Goal: Find specific page/section: Find specific page/section

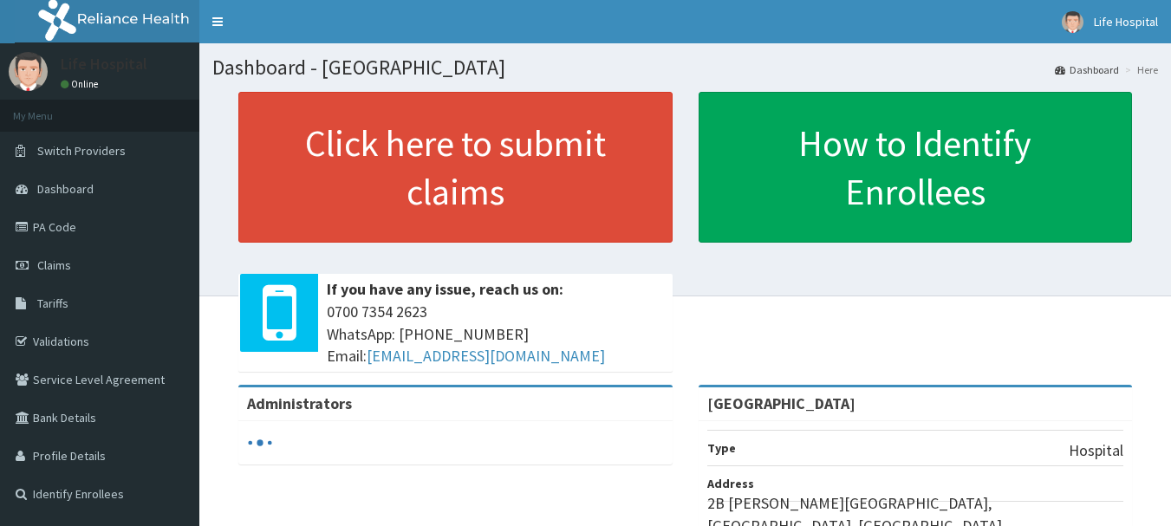
click at [72, 301] on link "Tariffs" at bounding box center [99, 303] width 199 height 38
click at [52, 307] on span "Tariffs" at bounding box center [52, 304] width 31 height 16
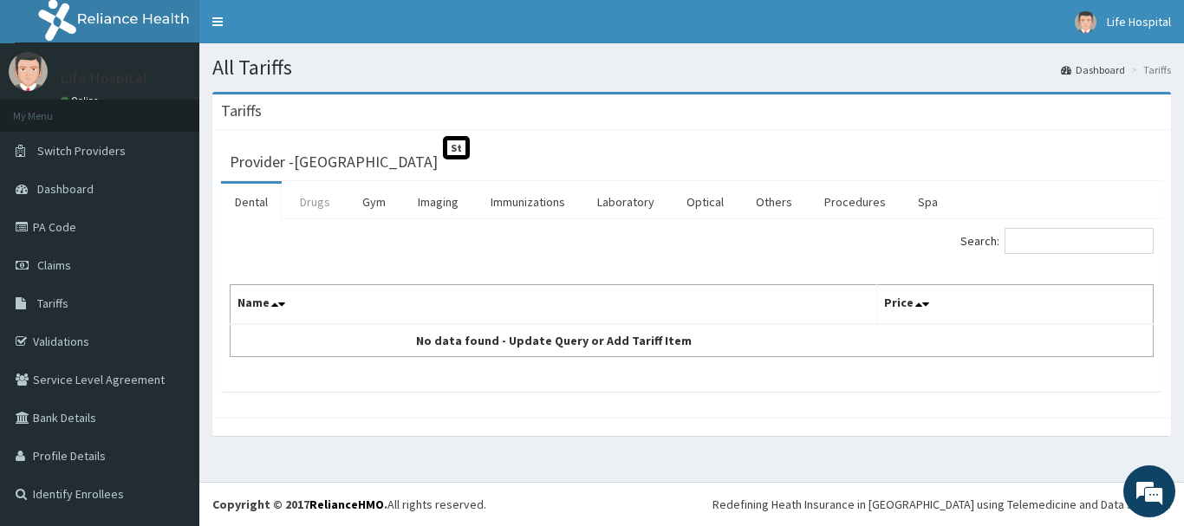
click at [315, 203] on link "Drugs" at bounding box center [315, 202] width 58 height 36
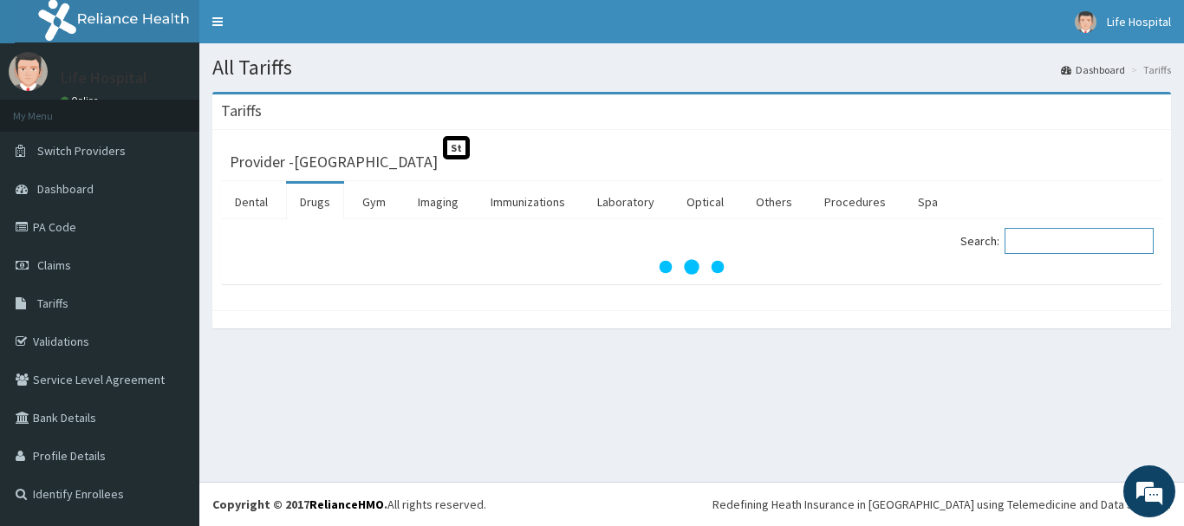
click at [1038, 238] on input "Search:" at bounding box center [1079, 241] width 149 height 26
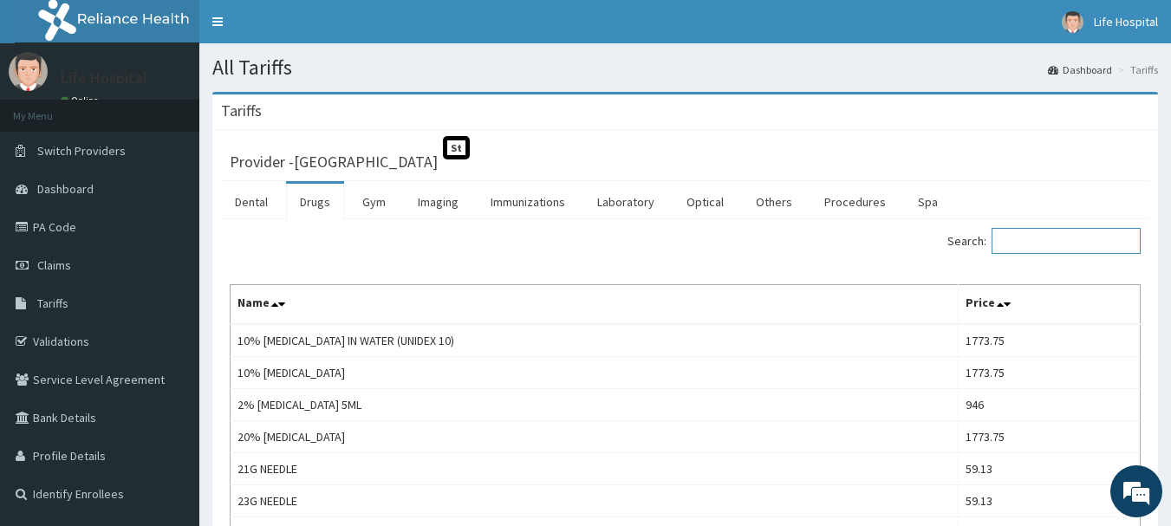
type input "g"
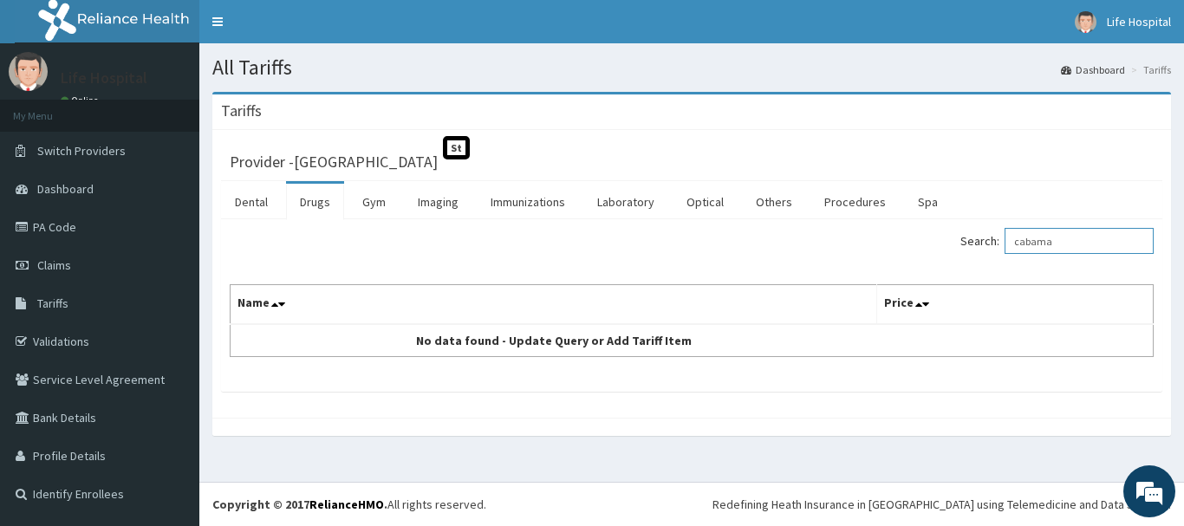
click at [1176, 99] on html "R EL Toggle navigation Life Hospital Life Hospital - lifegatespecialisthospital…" at bounding box center [592, 263] width 1184 height 526
type input "c"
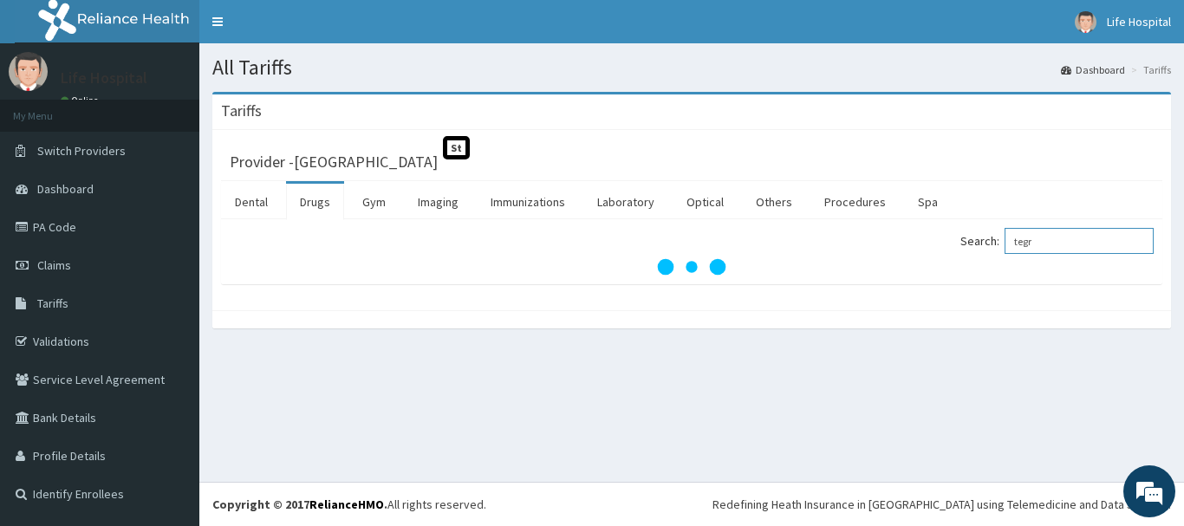
type input "tegre"
